Goal: Task Accomplishment & Management: Manage account settings

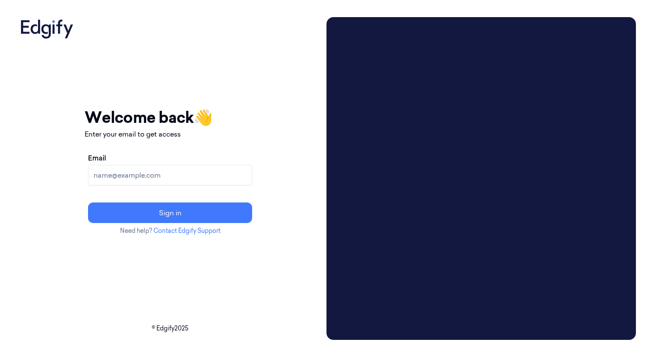
click at [171, 183] on input "Email" at bounding box center [170, 175] width 164 height 21
type input "[EMAIL_ADDRESS][DOMAIN_NAME]"
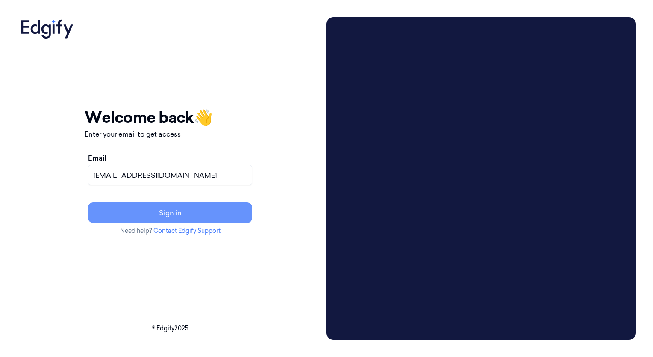
click at [145, 212] on button "Sign in" at bounding box center [170, 212] width 164 height 21
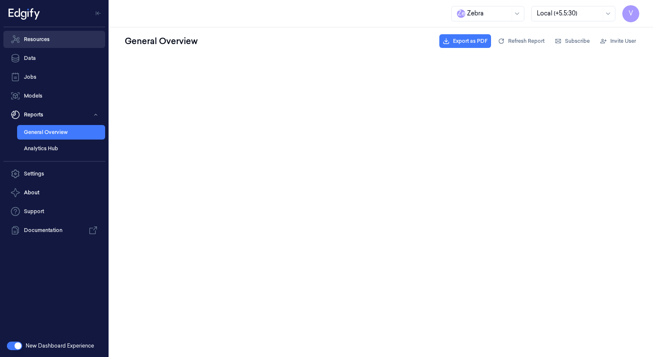
click at [55, 41] on link "Resources" at bounding box center [54, 39] width 102 height 17
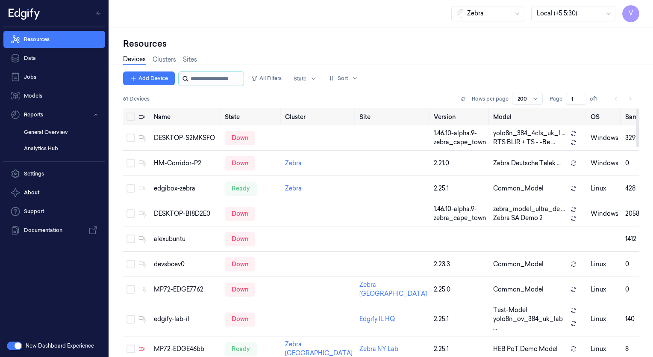
click at [219, 80] on input "string" at bounding box center [216, 79] width 51 height 14
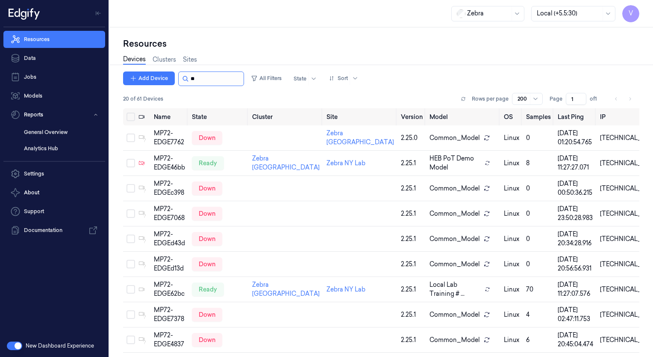
type input "*"
type input "**"
click at [165, 171] on div "MP72-EDGE46bb" at bounding box center [169, 163] width 31 height 18
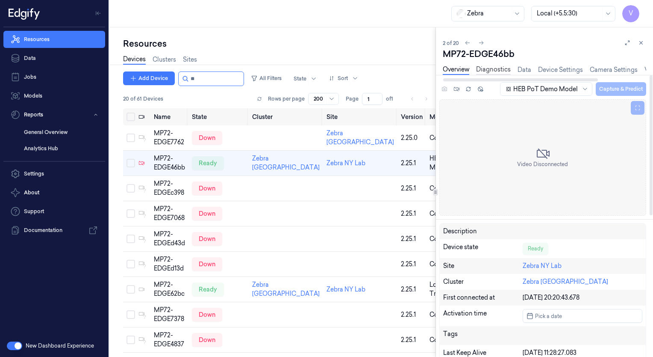
click at [499, 67] on link "Diagnostics" at bounding box center [493, 70] width 35 height 10
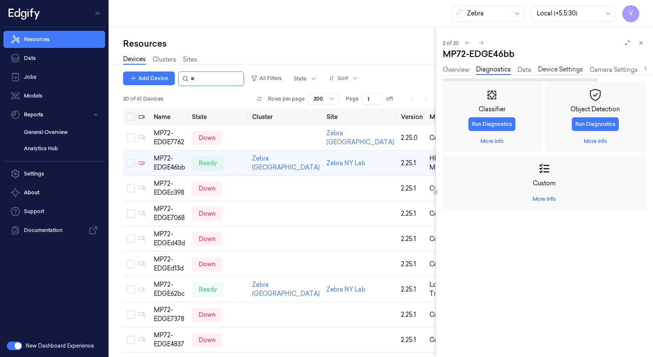
click at [562, 73] on link "Device Settings" at bounding box center [560, 70] width 45 height 10
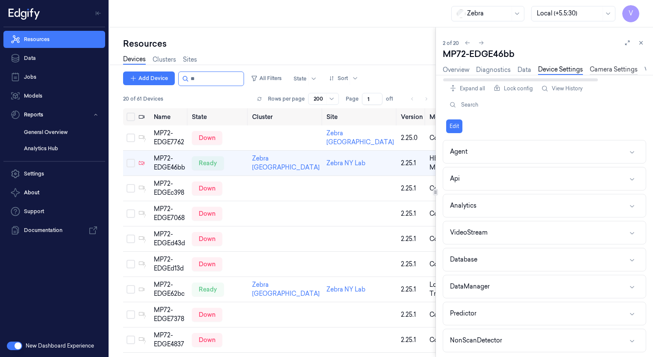
click at [611, 69] on link "Camera Settings" at bounding box center [614, 70] width 48 height 10
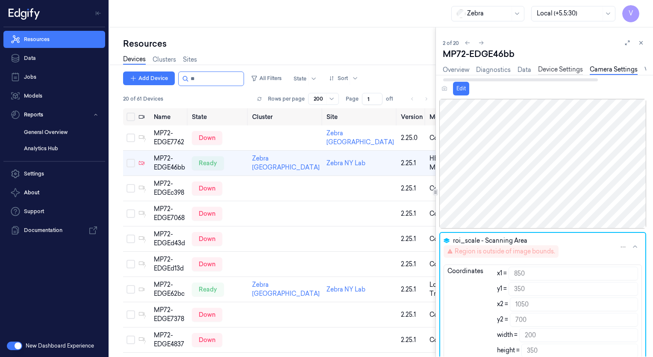
click at [538, 70] on link "Device Settings" at bounding box center [560, 70] width 45 height 10
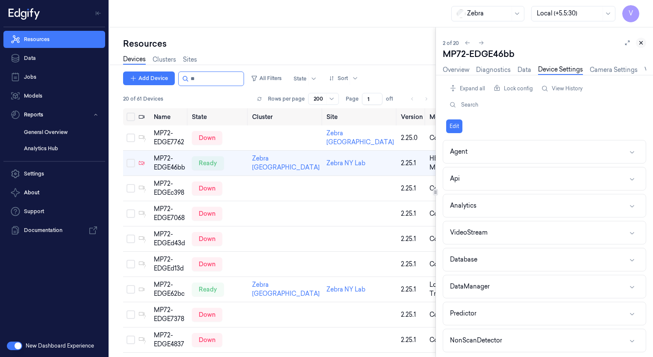
click at [638, 44] on button at bounding box center [641, 43] width 10 height 10
